Goal: Information Seeking & Learning: Learn about a topic

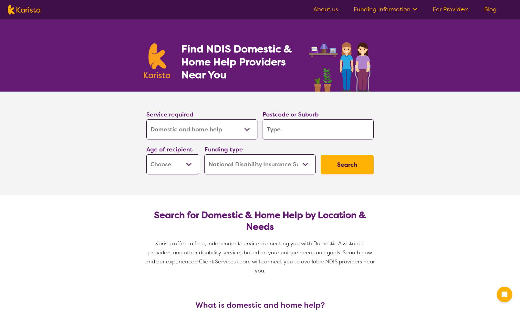
select select "Domestic and home help"
select select "NDIS"
select select "Domestic and home help"
select select "NDIS"
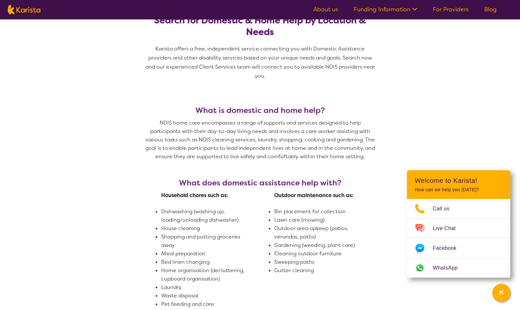
scroll to position [194, 0]
click at [412, 6] on icon at bounding box center [414, 8] width 7 height 7
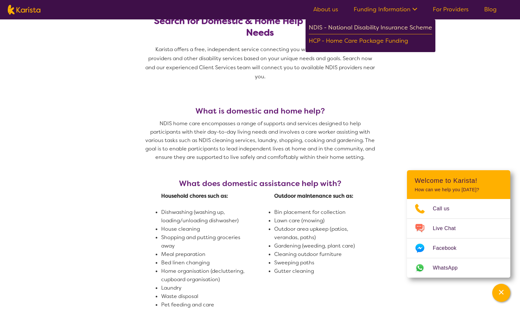
click at [371, 24] on div "NDIS - National Disability Insurance Scheme" at bounding box center [370, 29] width 123 height 12
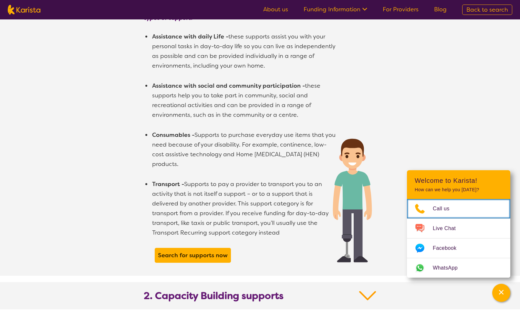
scroll to position [549, 0]
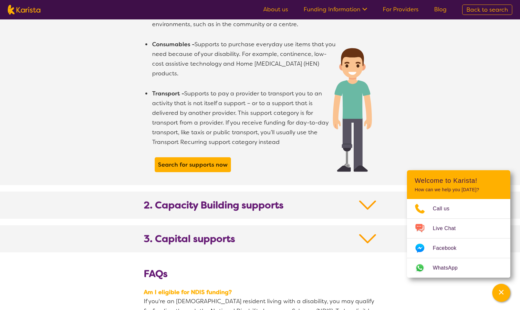
click at [398, 9] on link "For Providers" at bounding box center [401, 9] width 36 height 8
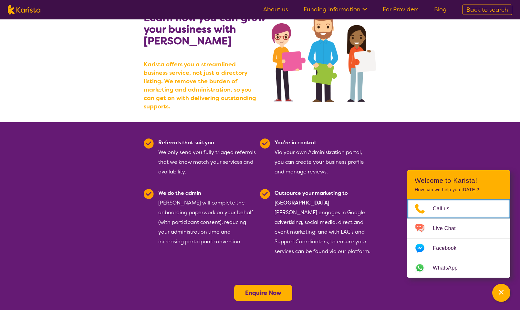
scroll to position [65, 0]
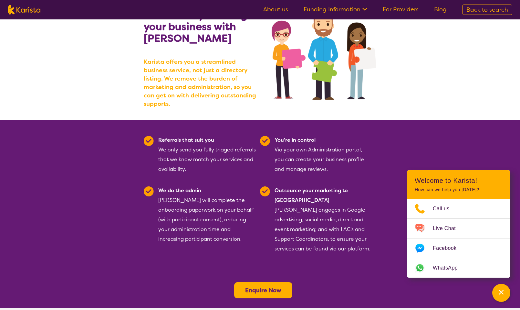
click at [279, 8] on link "About us" at bounding box center [275, 9] width 25 height 8
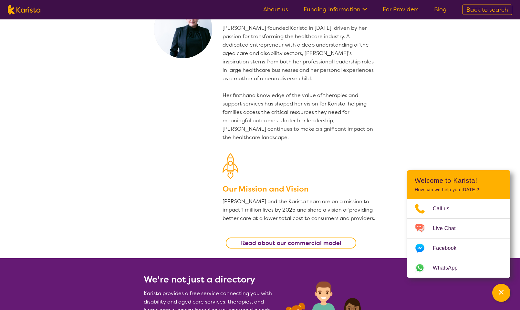
scroll to position [162, 0]
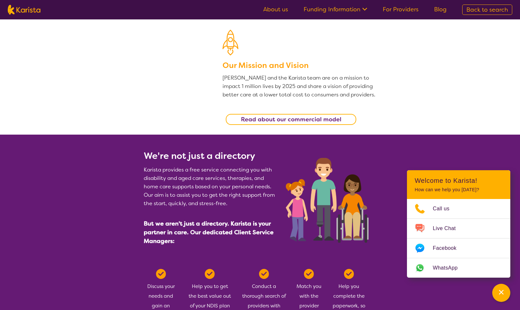
click at [483, 10] on span "Back to search" at bounding box center [488, 10] width 42 height 8
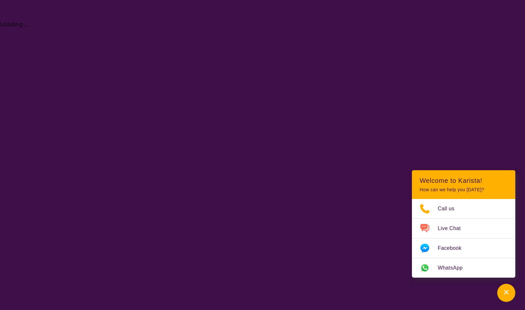
select select "Domestic and home help"
select select "NDIS"
select select "Domestic and home help"
select select "NDIS"
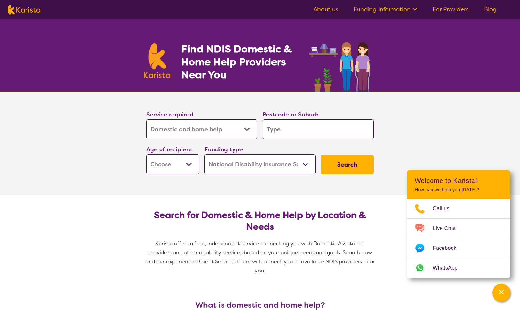
click at [208, 128] on select "Allied Health Assistant Assessment (ADHD or Autism) Behaviour support Counselli…" at bounding box center [201, 129] width 111 height 20
click at [146, 119] on select "Allied Health Assistant Assessment (ADHD or Autism) Behaviour support Counselli…" at bounding box center [201, 129] width 111 height 20
click at [285, 138] on input "search" at bounding box center [318, 129] width 111 height 20
type input "Y"
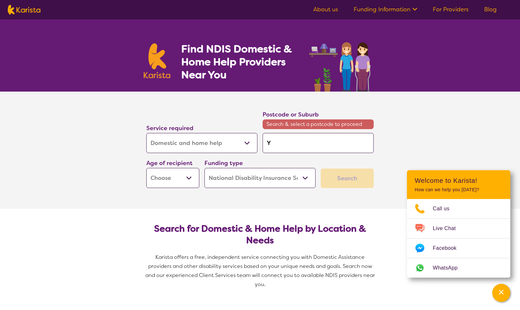
type input "Ya"
type input "Yar"
type input "Yarl"
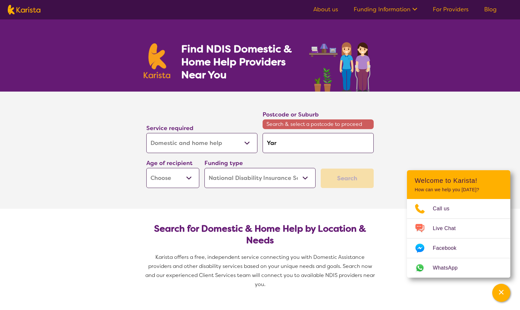
type input "Yarl"
type input "Yarlo"
type input "Yarloo"
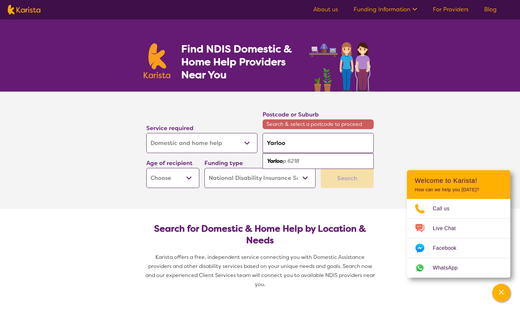
type input "Yarloop"
click at [297, 158] on em "6218" at bounding box center [292, 160] width 12 height 7
type input "6218"
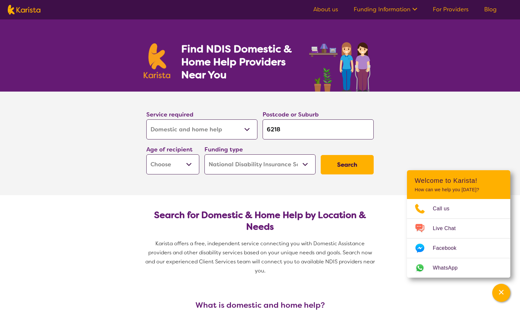
click at [185, 165] on select "Early Childhood - 0 to 9 Child - 10 to 11 Adolescent - 12 to 17 Adult - 18 to 6…" at bounding box center [172, 164] width 53 height 20
select select "AG"
click at [146, 154] on select "Early Childhood - 0 to 9 Child - 10 to 11 Adolescent - 12 to 17 Adult - 18 to 6…" at bounding box center [172, 164] width 53 height 20
select select "AG"
click at [342, 166] on button "Search" at bounding box center [347, 164] width 53 height 19
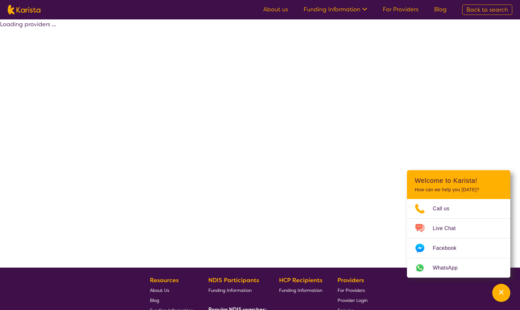
select select "Domestic and home help"
select select "AG"
select select "NDIS"
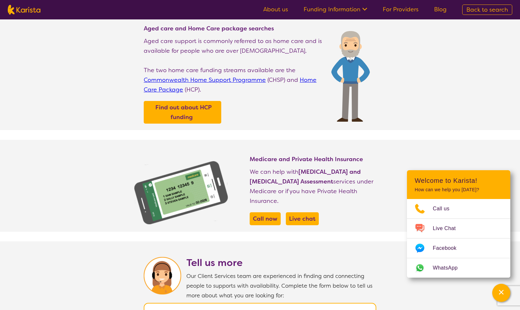
scroll to position [228, 0]
